Goal: Find specific page/section: Find specific page/section

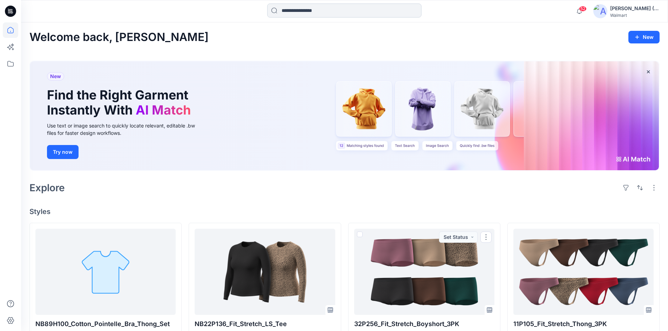
scroll to position [140, 0]
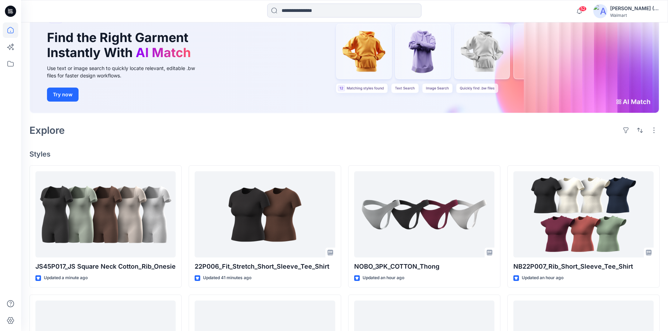
scroll to position [70, 0]
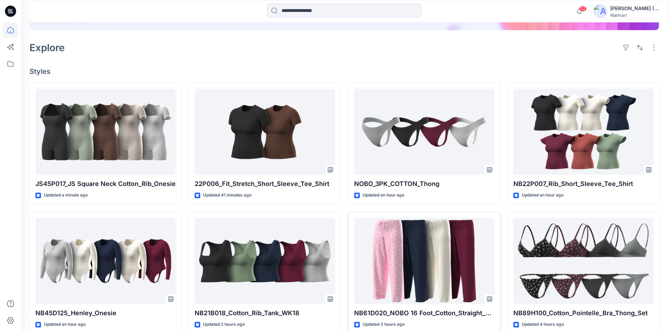
scroll to position [105, 0]
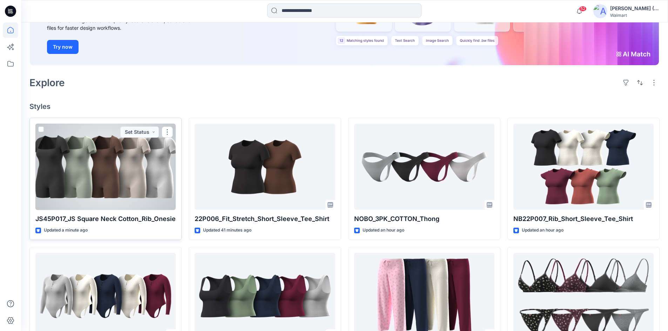
click at [92, 188] on div at bounding box center [105, 167] width 140 height 87
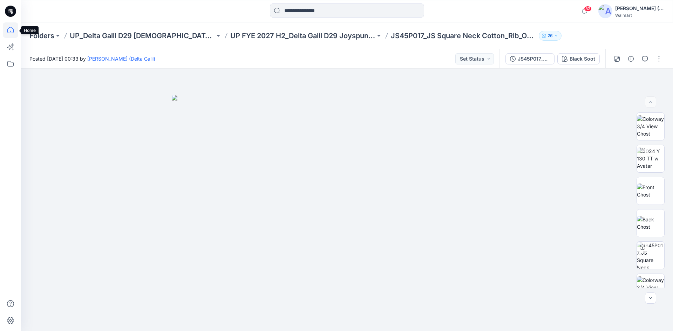
click at [13, 30] on icon at bounding box center [10, 29] width 15 height 15
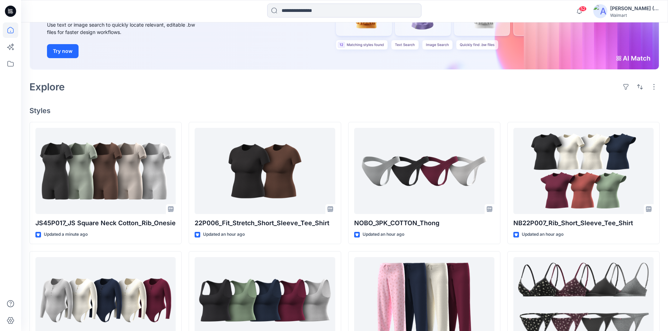
scroll to position [105, 0]
